Goal: Task Accomplishment & Management: Manage account settings

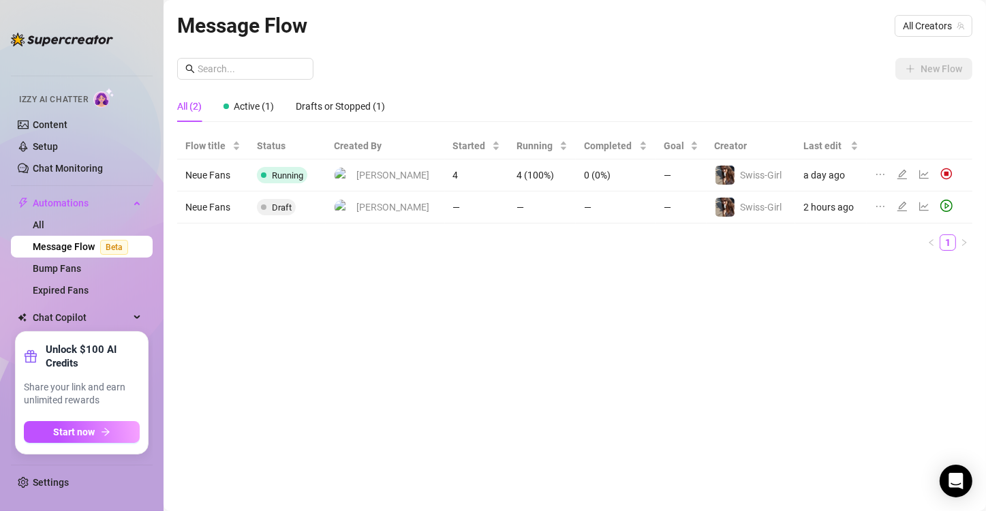
click at [150, 281] on ul "Home Creator Analytics Team Analytics Izzy AI Chatter Content Setup Chat Monito…" at bounding box center [82, 189] width 142 height 273
click at [82, 436] on span "Start now" at bounding box center [75, 431] width 42 height 11
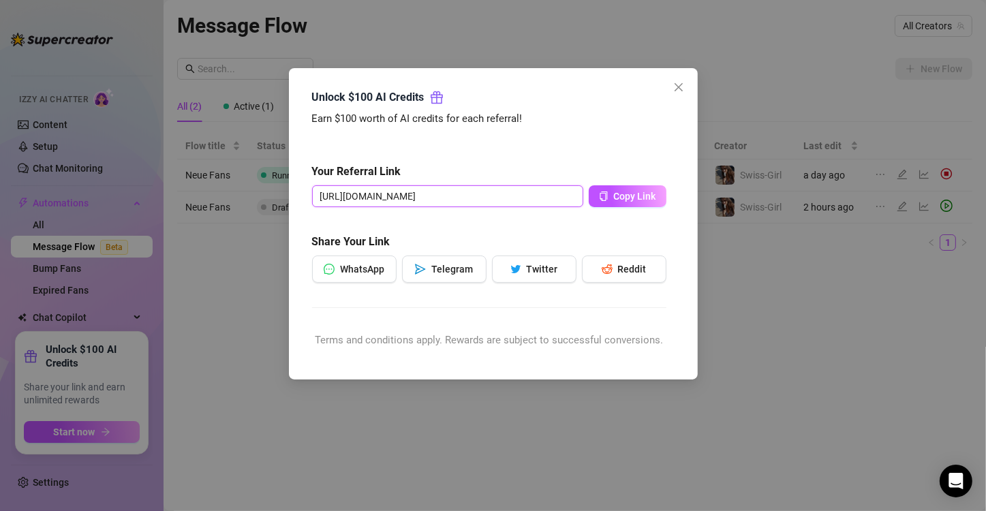
click at [533, 193] on input "[URL][DOMAIN_NAME]" at bounding box center [447, 196] width 271 height 22
click at [623, 195] on span "Copy Link" at bounding box center [635, 196] width 42 height 11
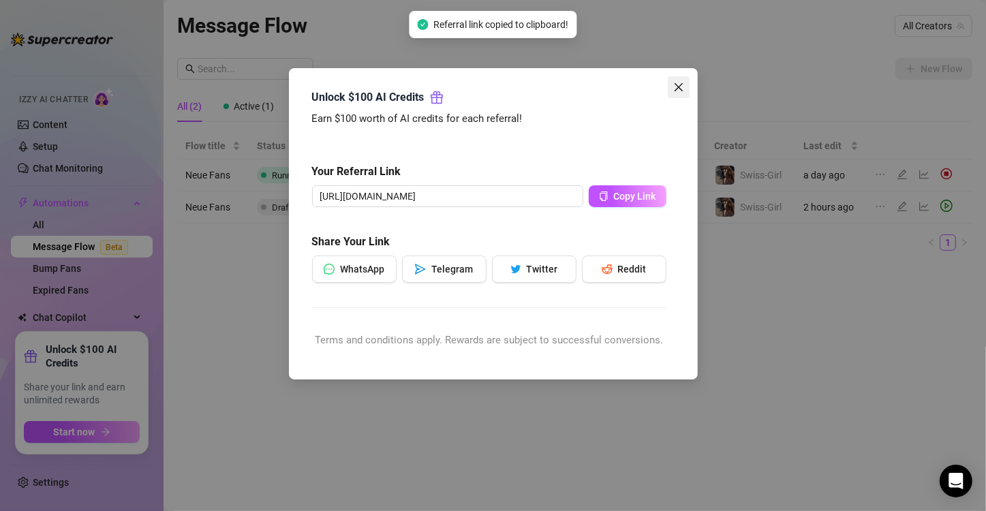
click at [680, 85] on icon "close" at bounding box center [678, 87] width 8 height 8
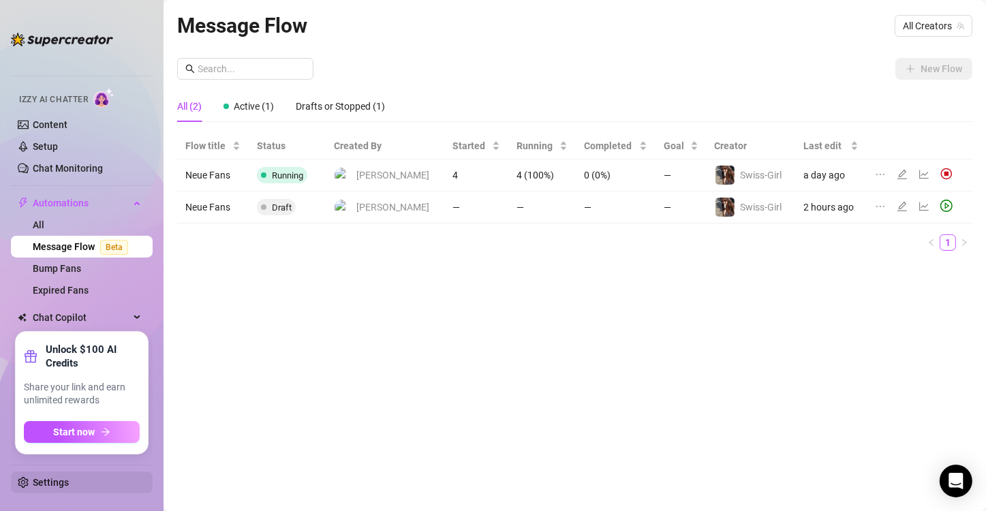
click at [33, 477] on link "Settings" at bounding box center [51, 482] width 36 height 11
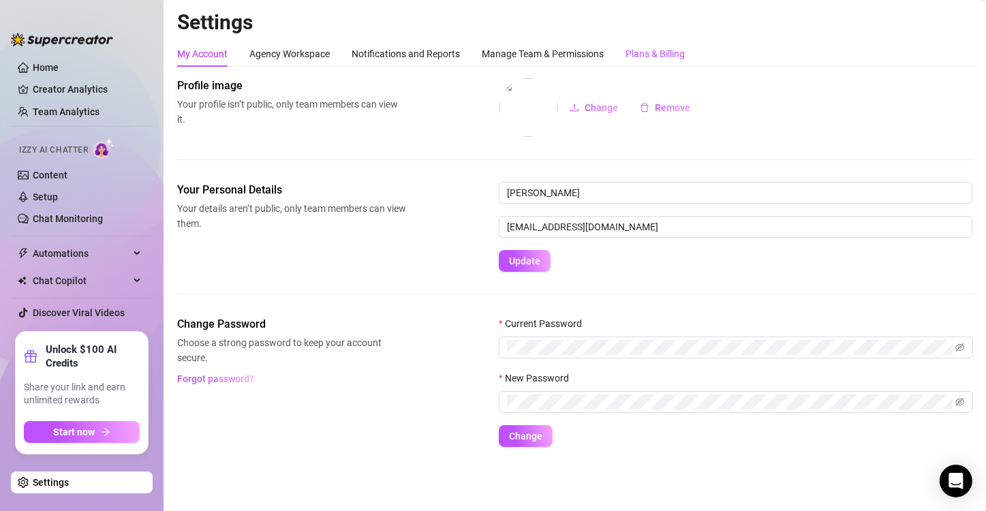
click at [647, 57] on div "Plans & Billing" at bounding box center [654, 53] width 59 height 15
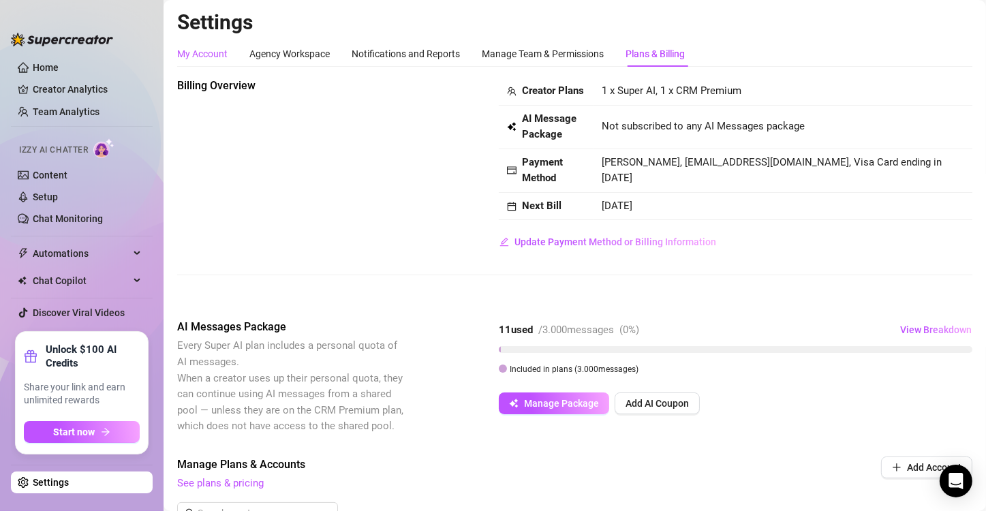
click at [199, 50] on div "My Account" at bounding box center [202, 53] width 50 height 15
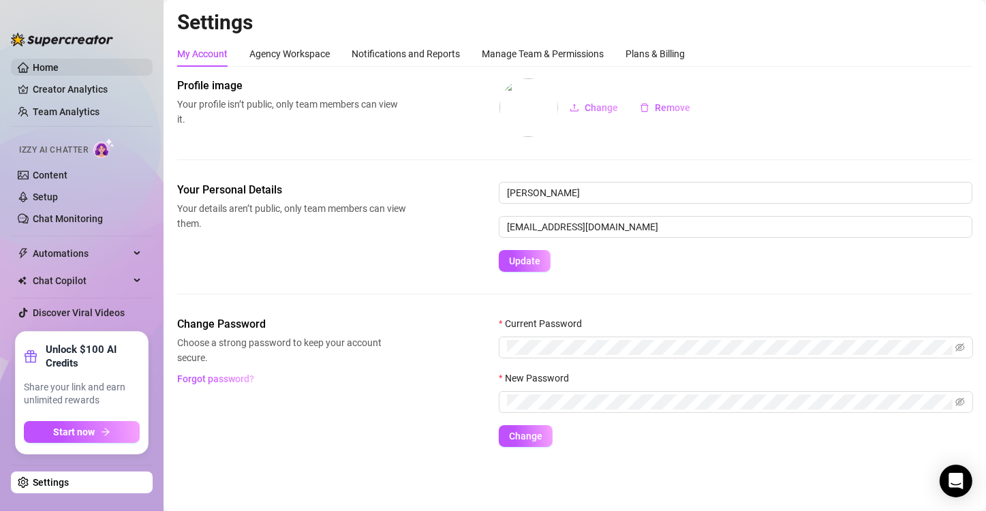
click at [41, 63] on link "Home" at bounding box center [46, 67] width 26 height 11
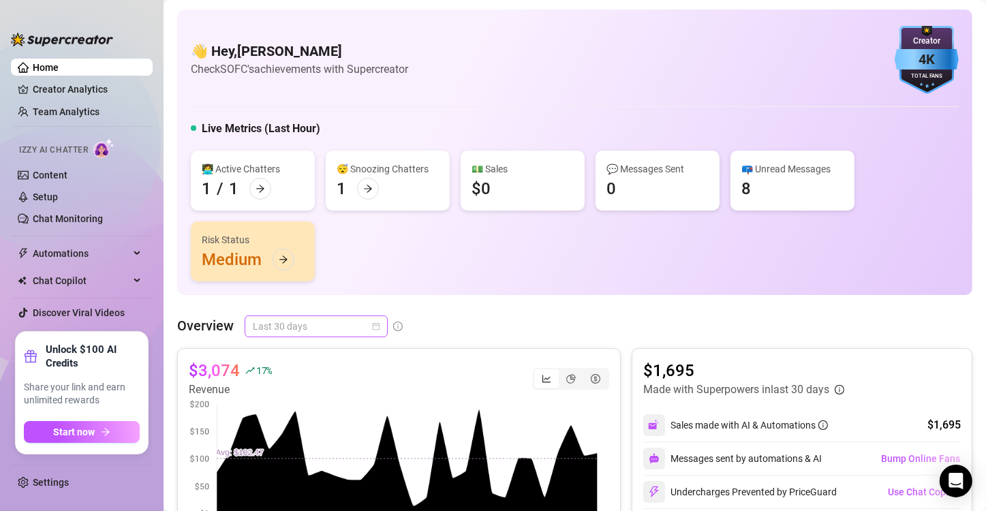
click at [379, 330] on div "Last 30 days" at bounding box center [316, 326] width 143 height 22
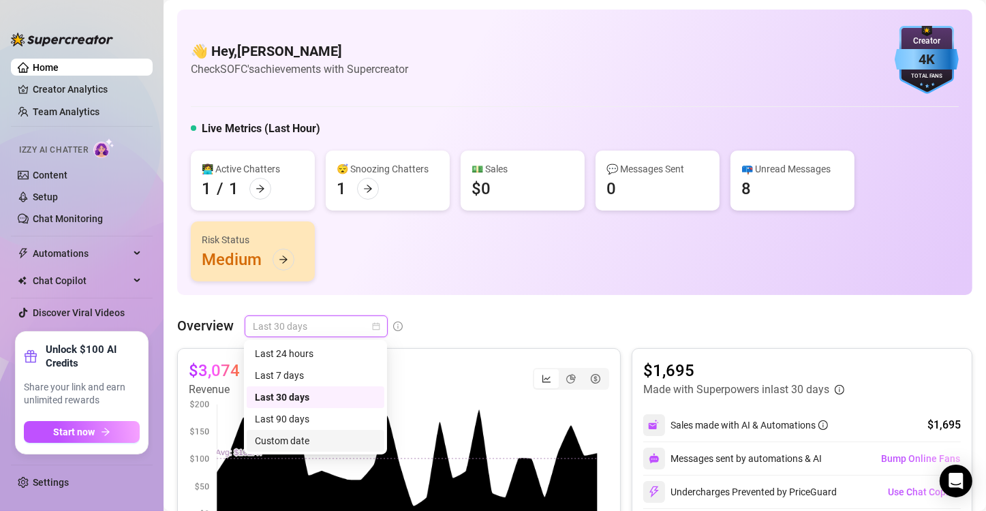
click at [290, 436] on div "Custom date" at bounding box center [315, 440] width 121 height 15
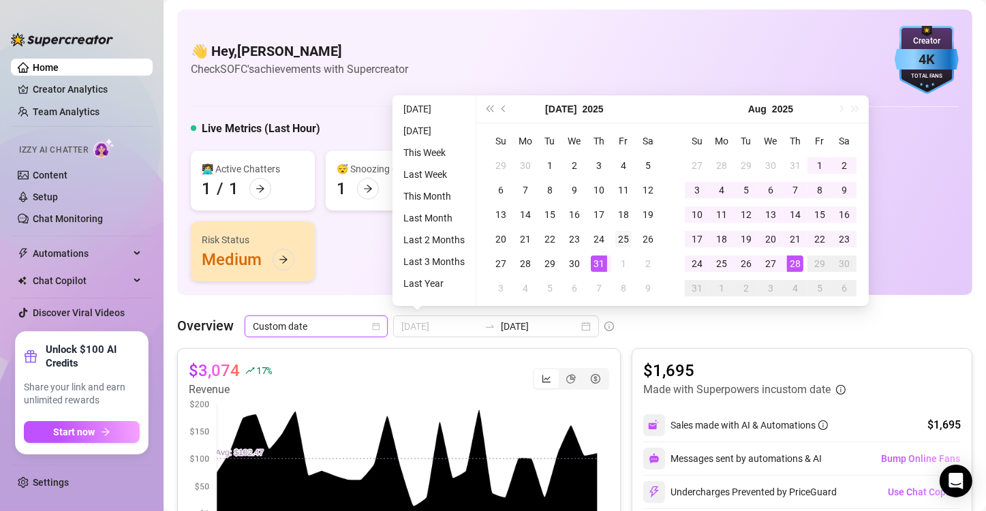
type input "[DATE]"
click at [618, 243] on div "25" at bounding box center [623, 239] width 16 height 16
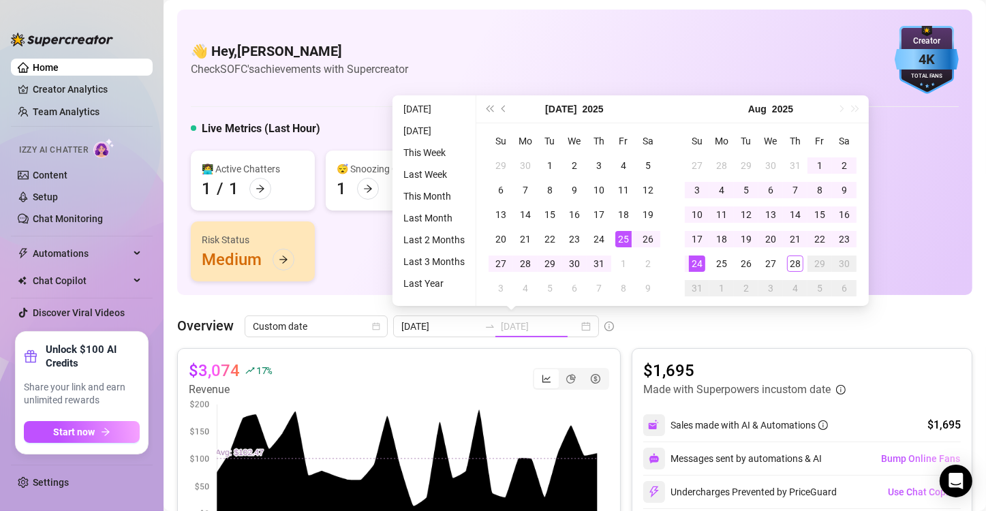
click at [694, 266] on div "24" at bounding box center [697, 263] width 16 height 16
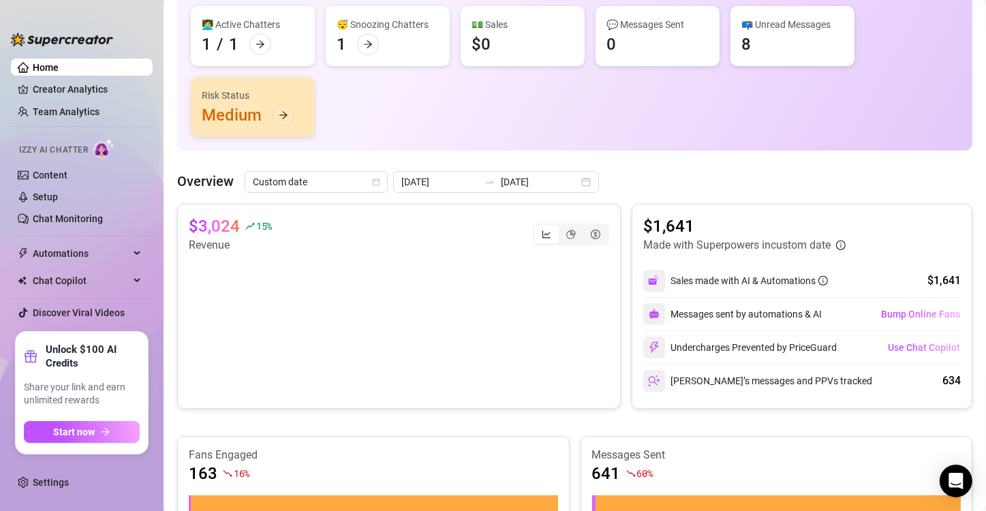
scroll to position [178, 0]
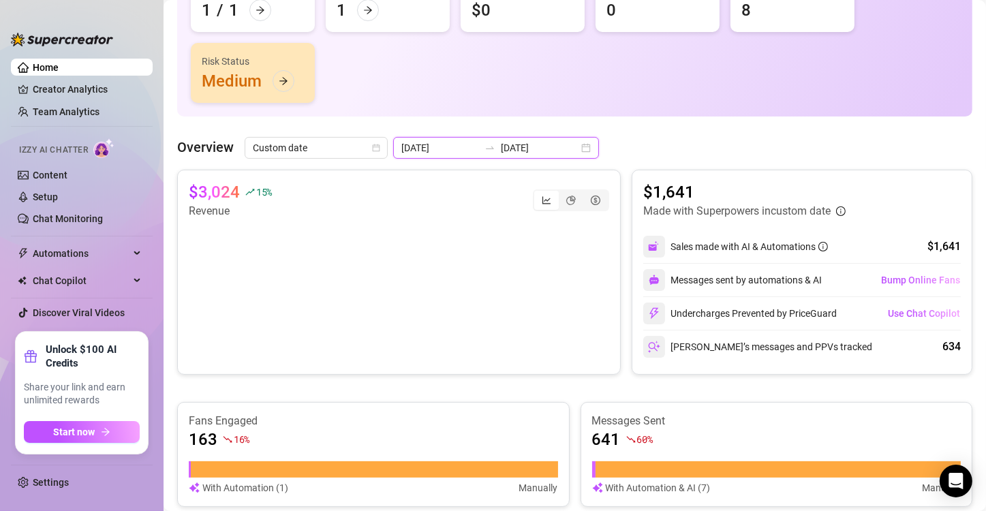
click at [533, 148] on input "[DATE]" at bounding box center [540, 147] width 78 height 15
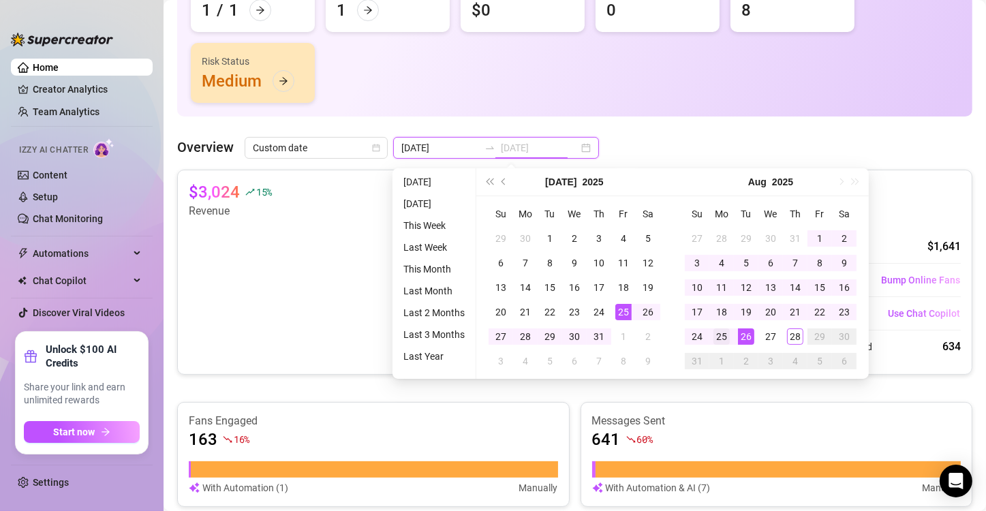
type input "[DATE]"
click at [719, 337] on div "25" at bounding box center [721, 336] width 16 height 16
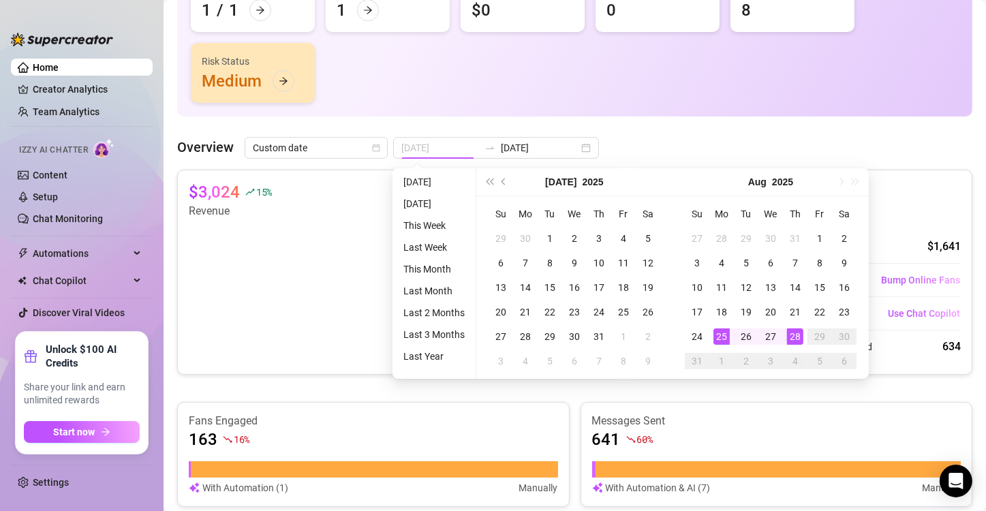
click at [794, 335] on div "28" at bounding box center [795, 336] width 16 height 16
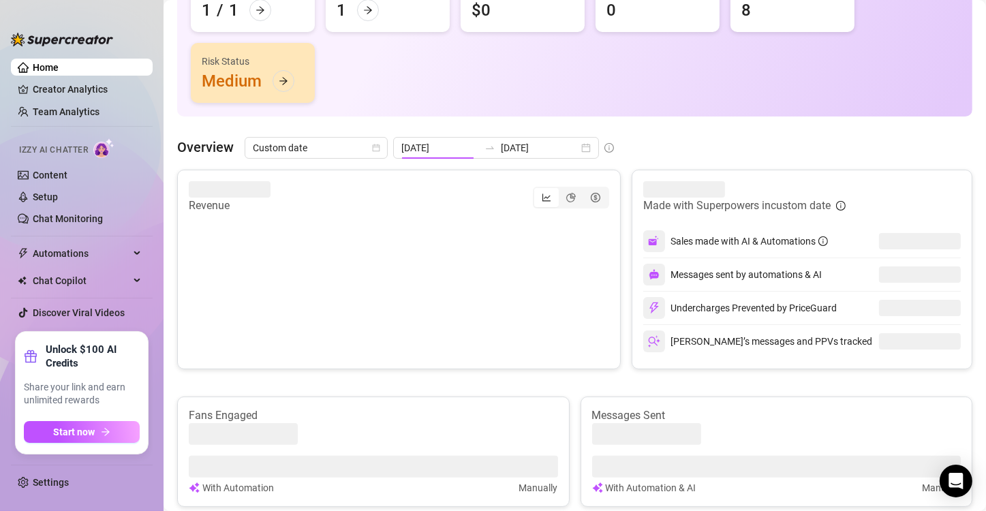
type input "[DATE]"
